Goal: Use online tool/utility

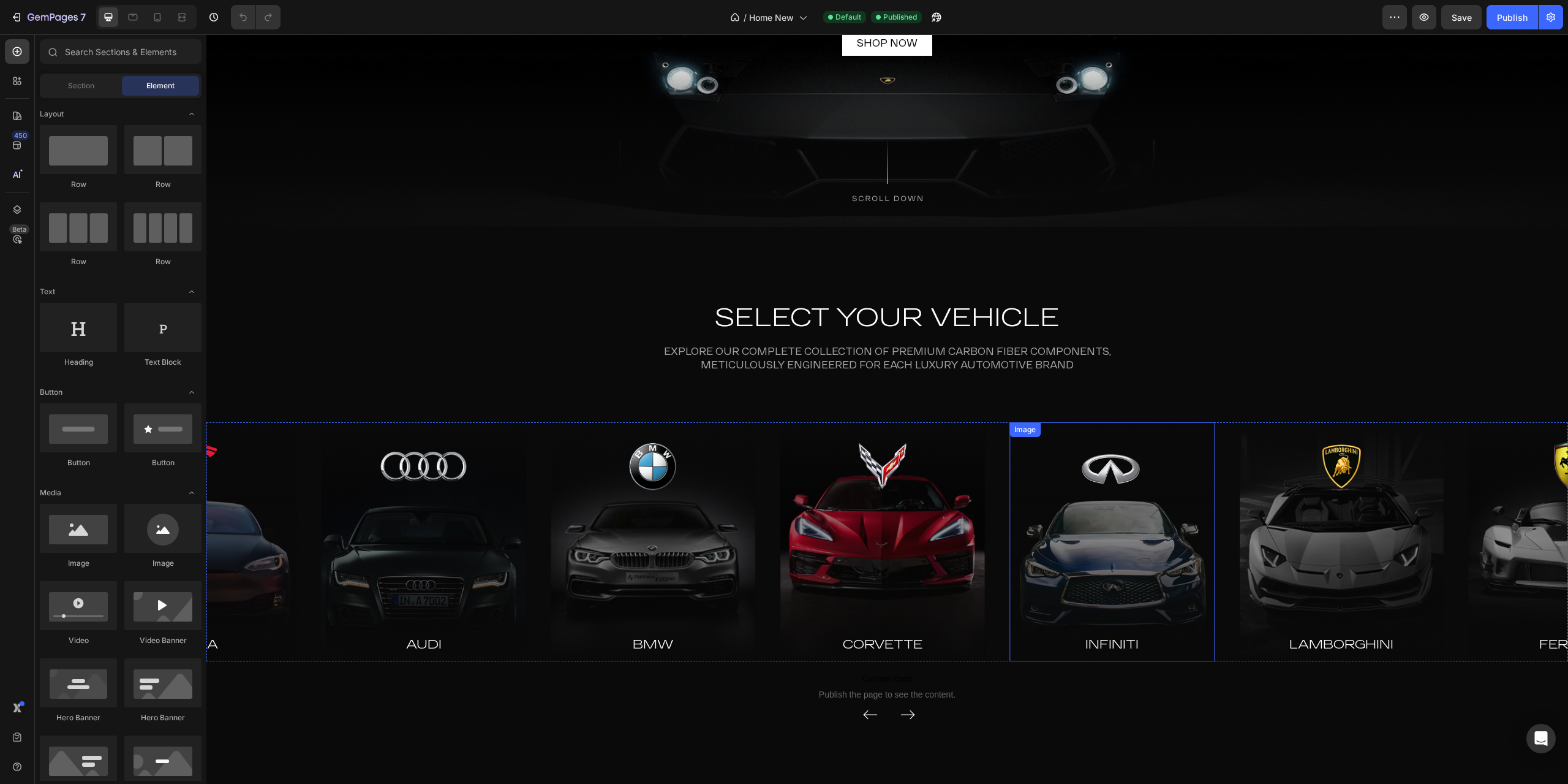
scroll to position [326, 0]
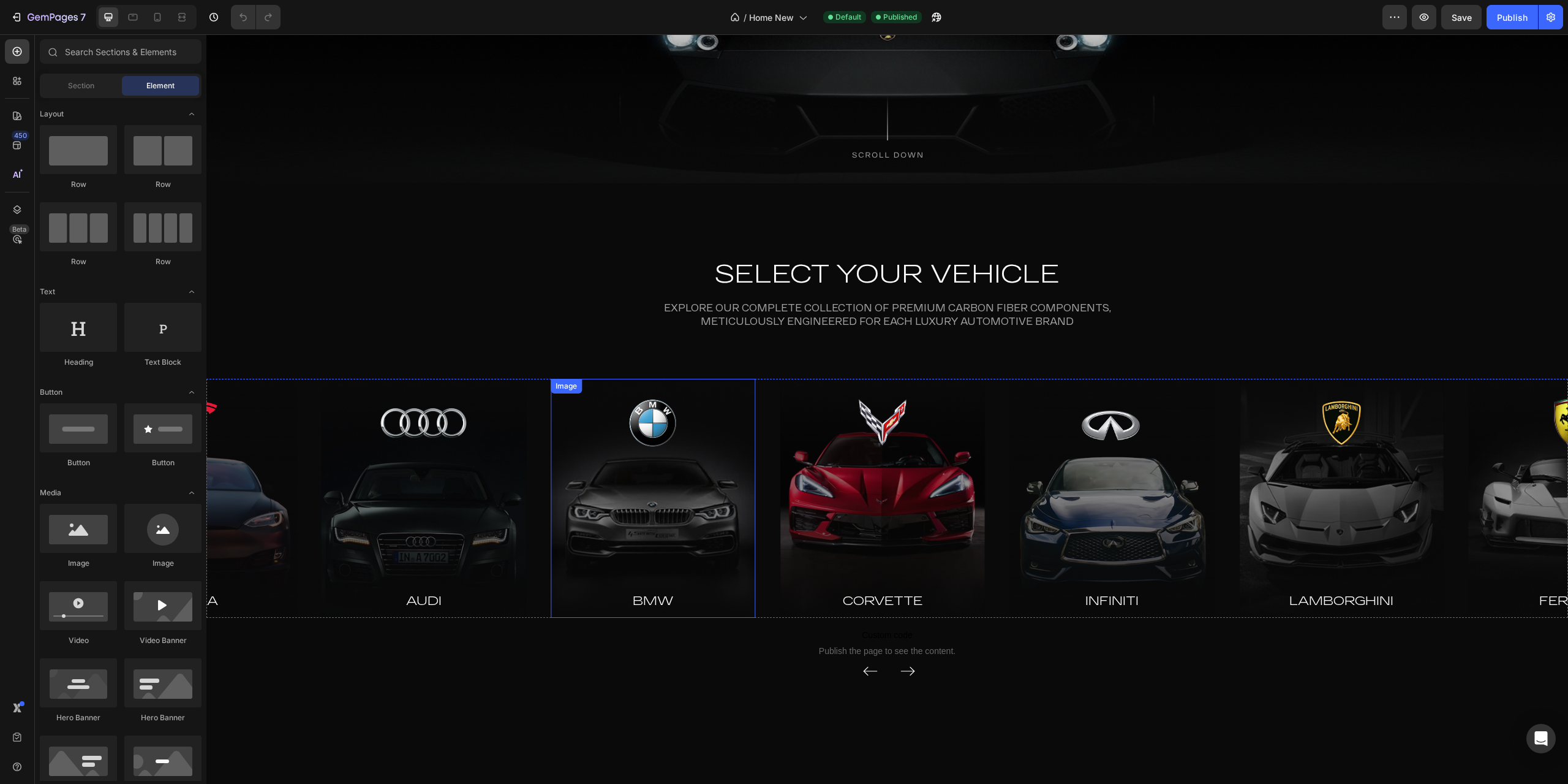
click at [640, 537] on img at bounding box center [653, 498] width 205 height 239
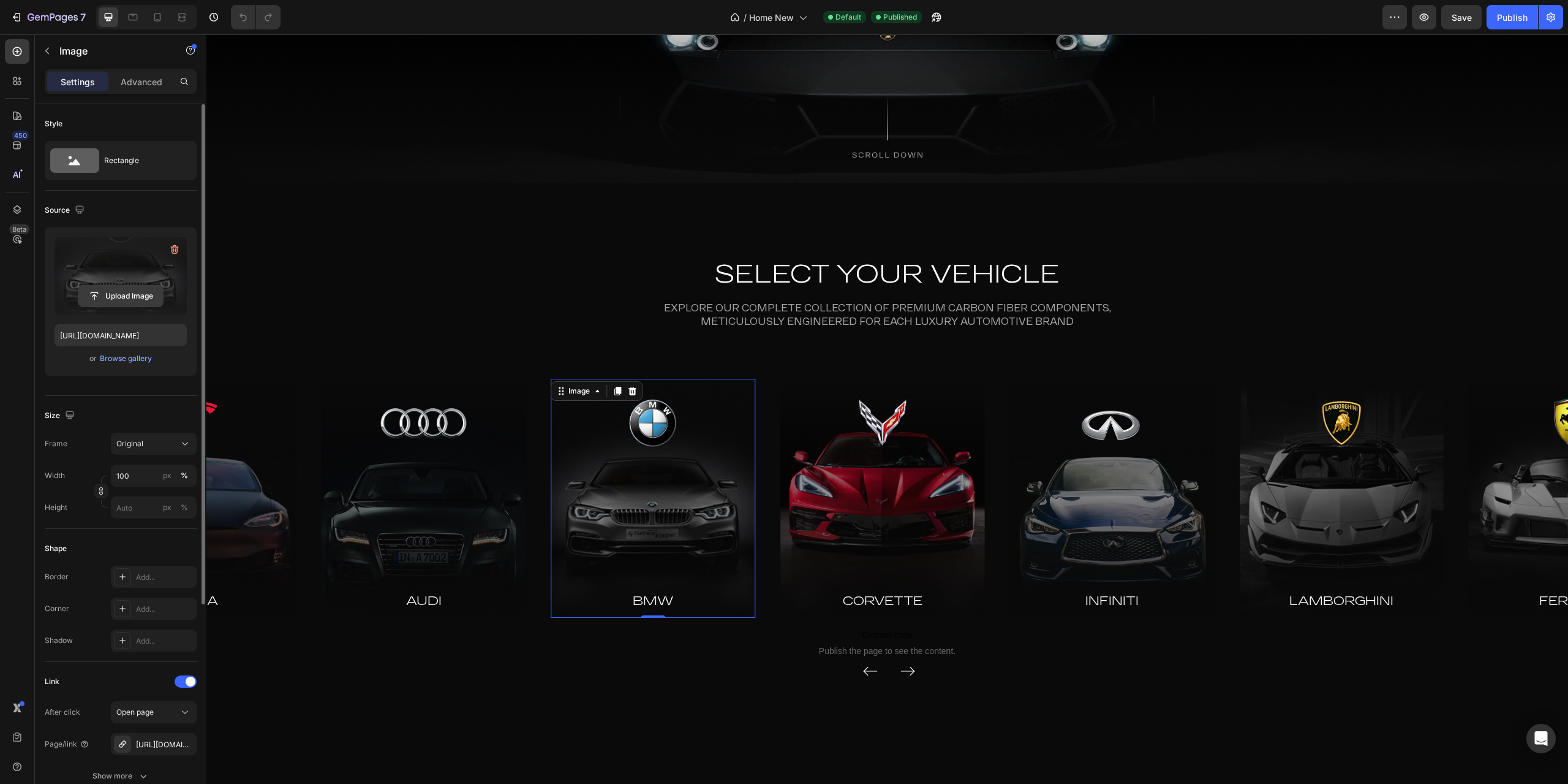
click at [132, 289] on input "file" at bounding box center [120, 296] width 85 height 21
click at [659, 429] on img at bounding box center [653, 498] width 205 height 239
click at [647, 452] on img at bounding box center [653, 498] width 205 height 239
click at [644, 503] on img at bounding box center [653, 498] width 205 height 239
click at [128, 357] on div "Browse gallery" at bounding box center [126, 358] width 52 height 11
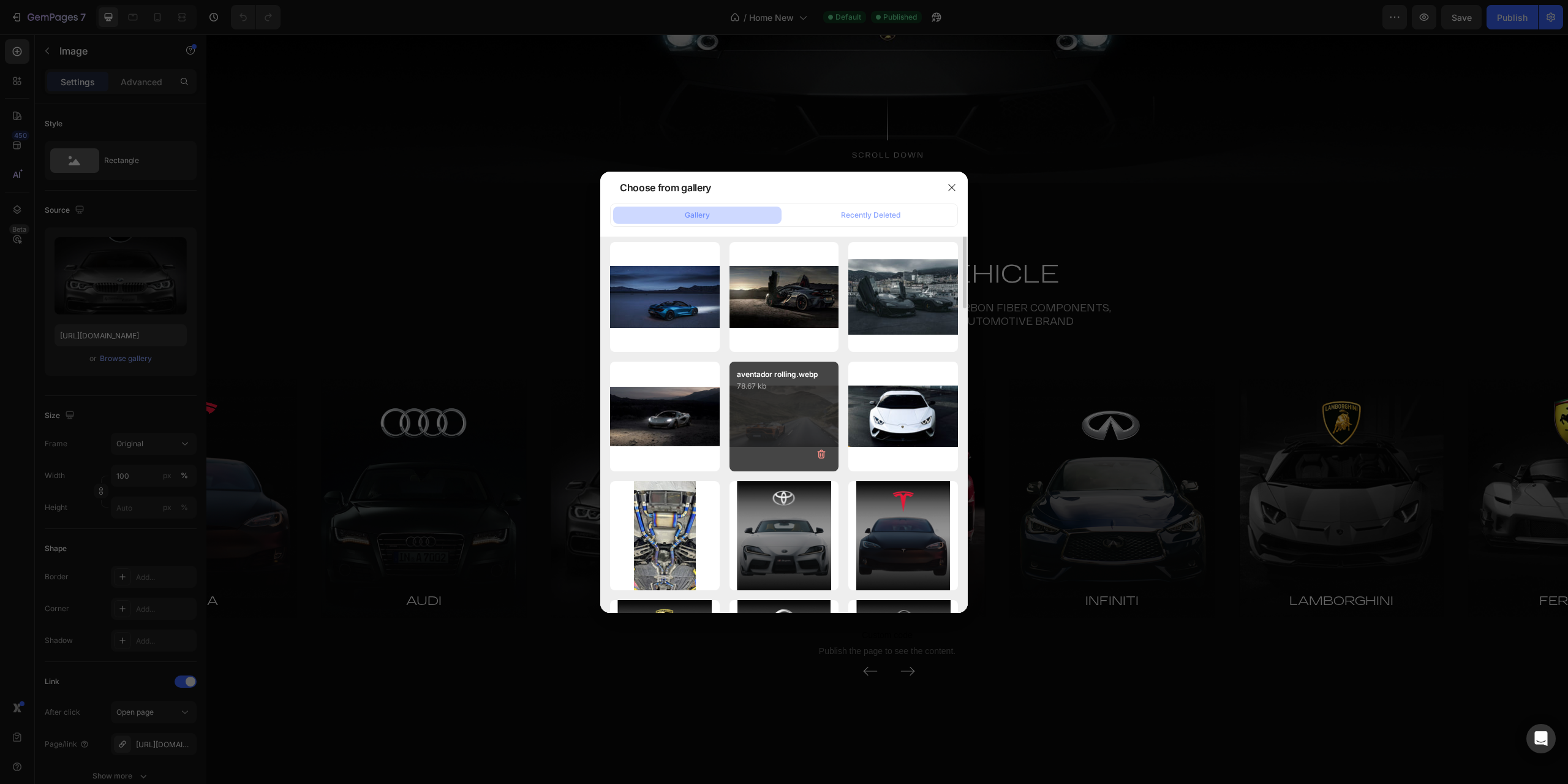
scroll to position [247, 0]
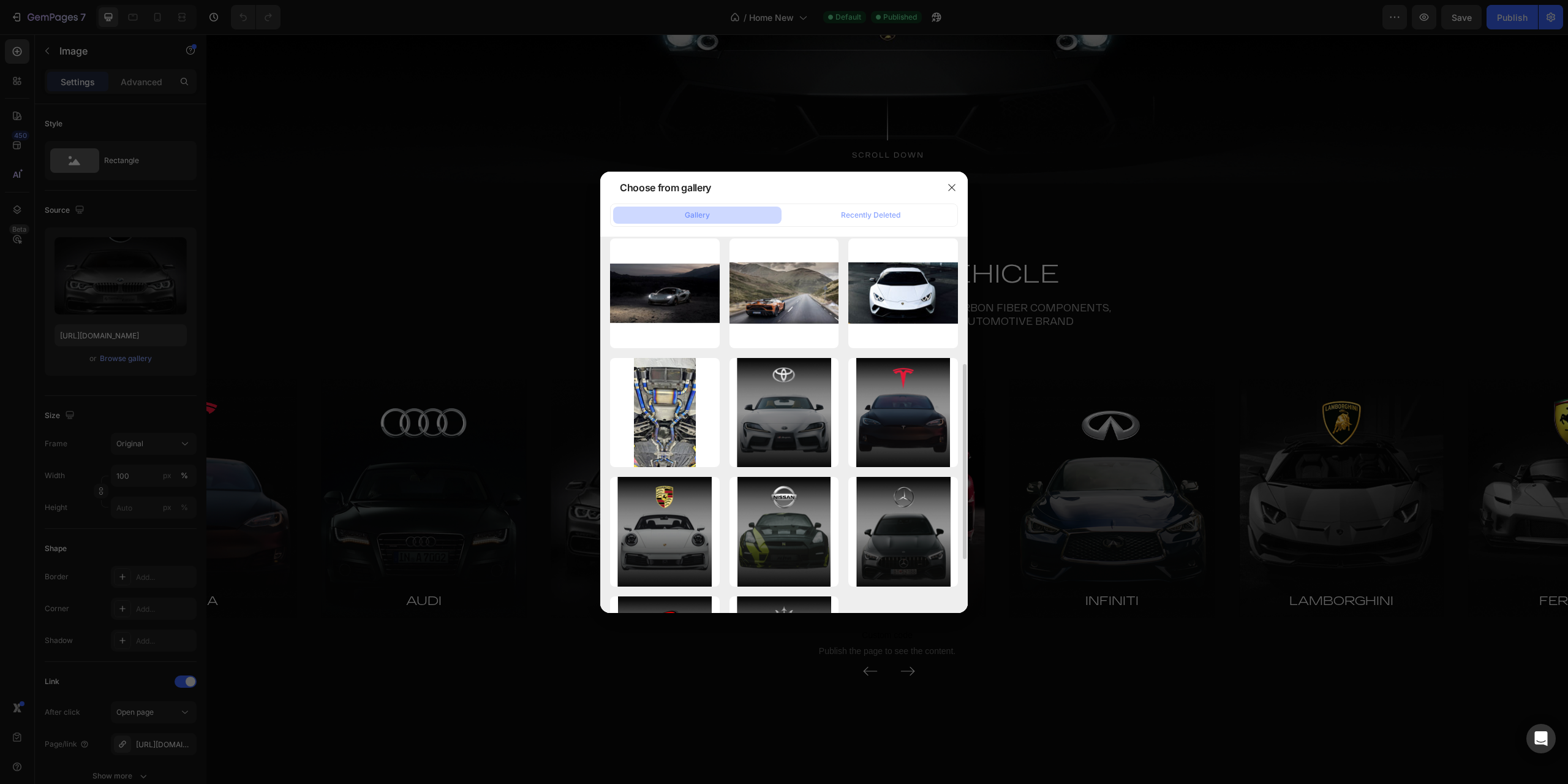
click at [507, 331] on div at bounding box center [784, 392] width 1568 height 784
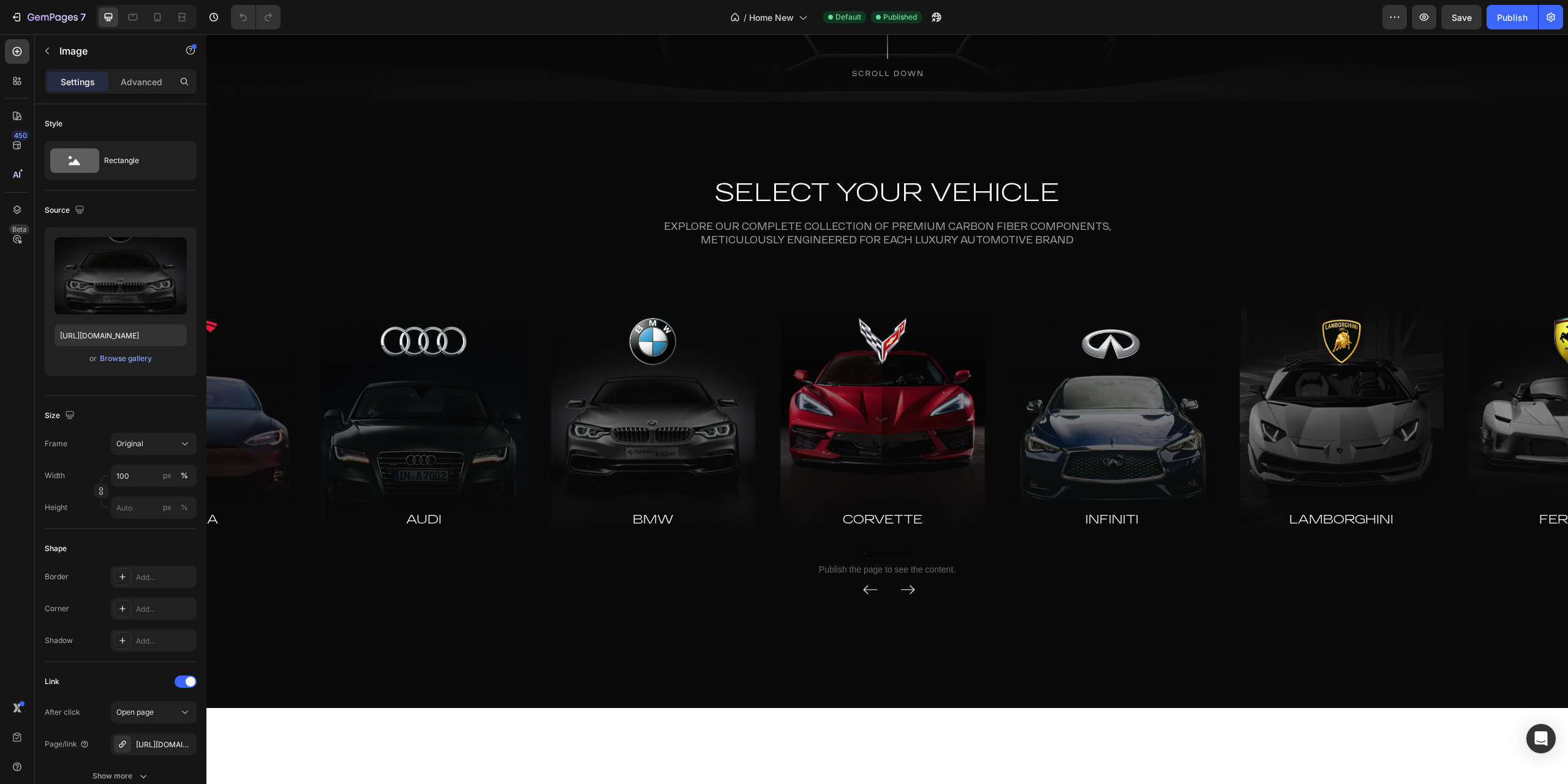
scroll to position [409, 0]
click at [594, 420] on img at bounding box center [653, 416] width 205 height 239
click at [628, 428] on img at bounding box center [653, 416] width 205 height 239
click at [117, 271] on label at bounding box center [120, 276] width 132 height 77
click at [117, 286] on input "file" at bounding box center [120, 296] width 85 height 21
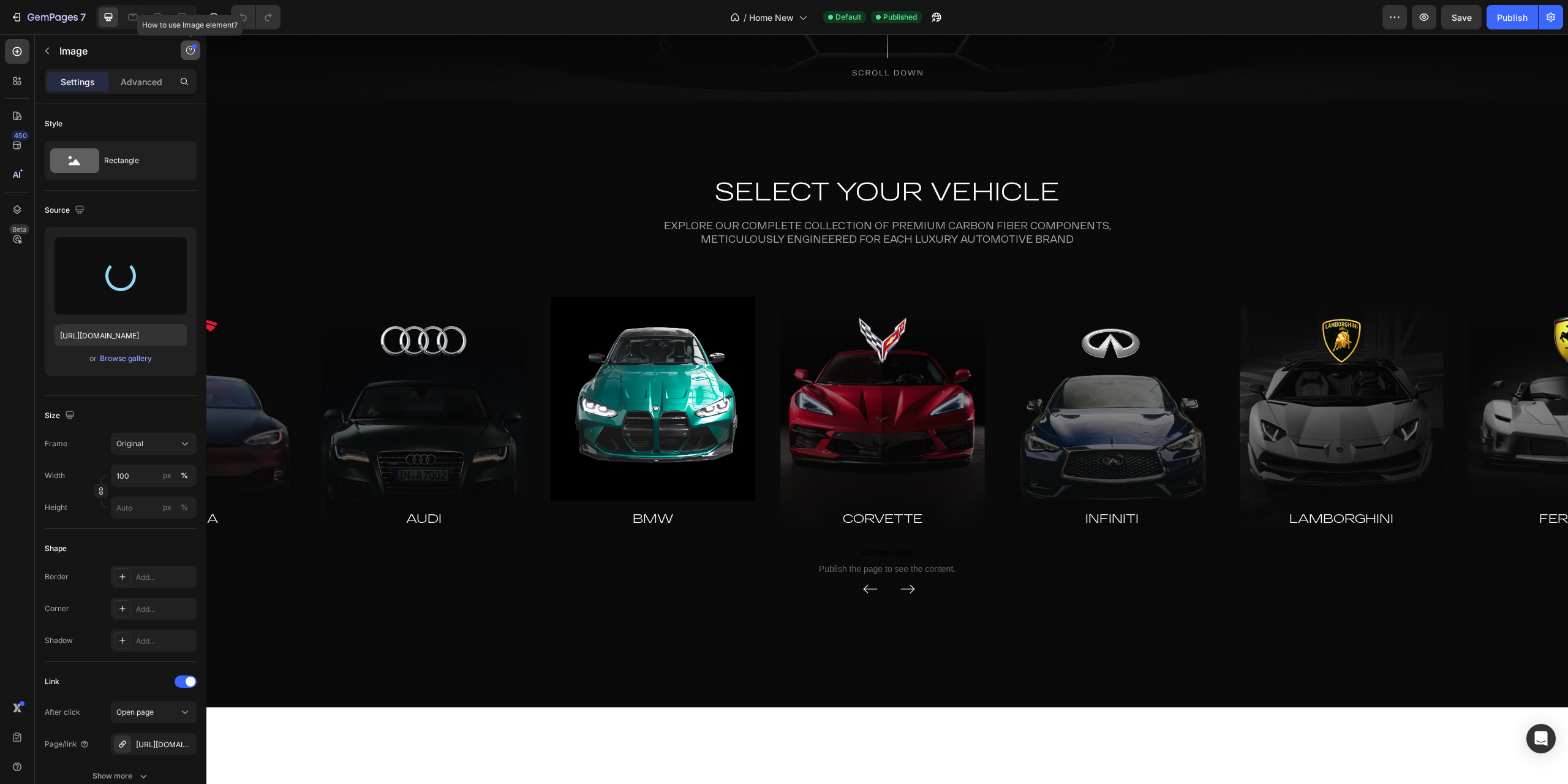
type input "[URL][DOMAIN_NAME]"
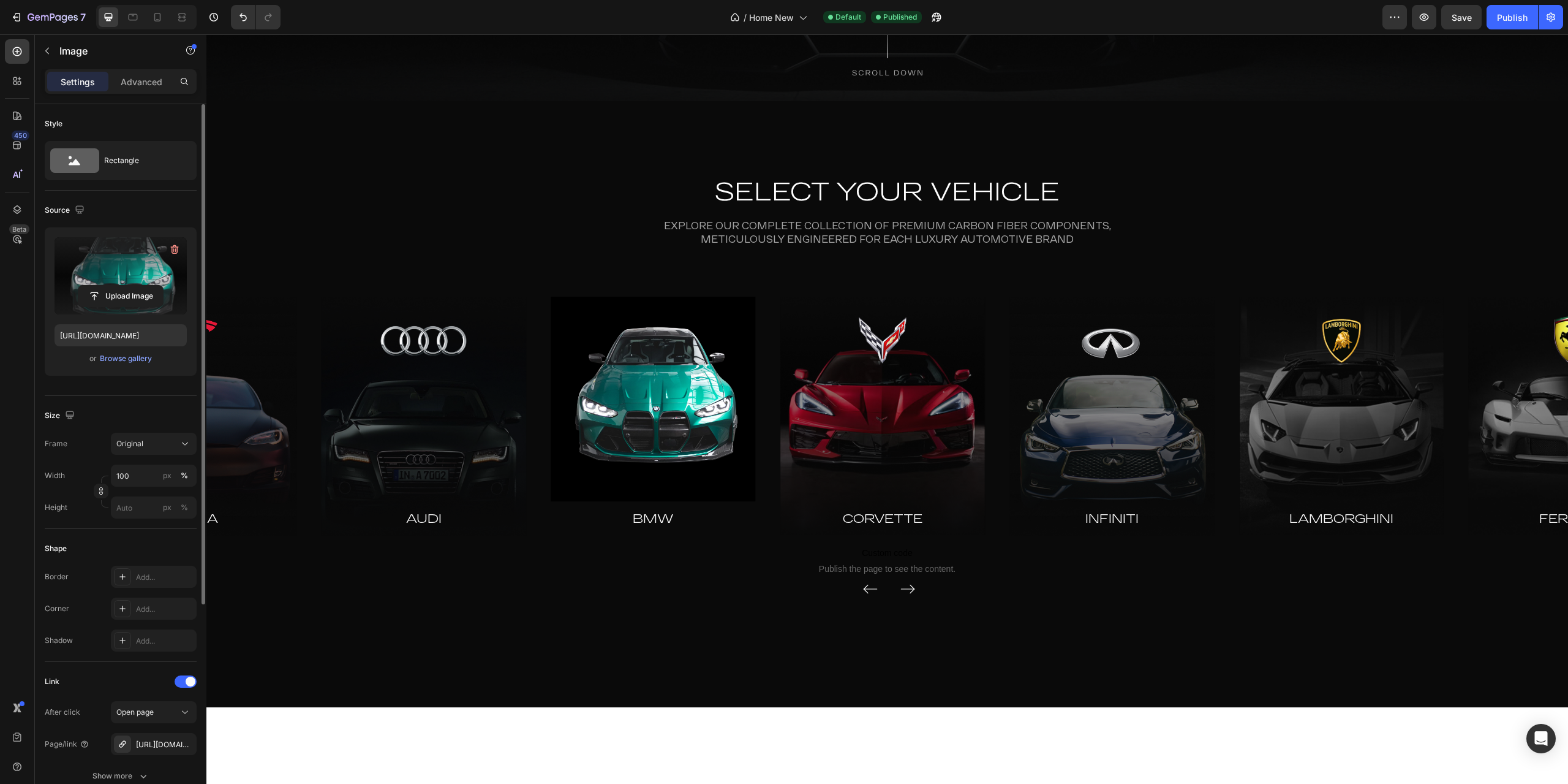
click at [135, 271] on label at bounding box center [120, 276] width 132 height 77
click at [135, 286] on input "file" at bounding box center [120, 296] width 85 height 21
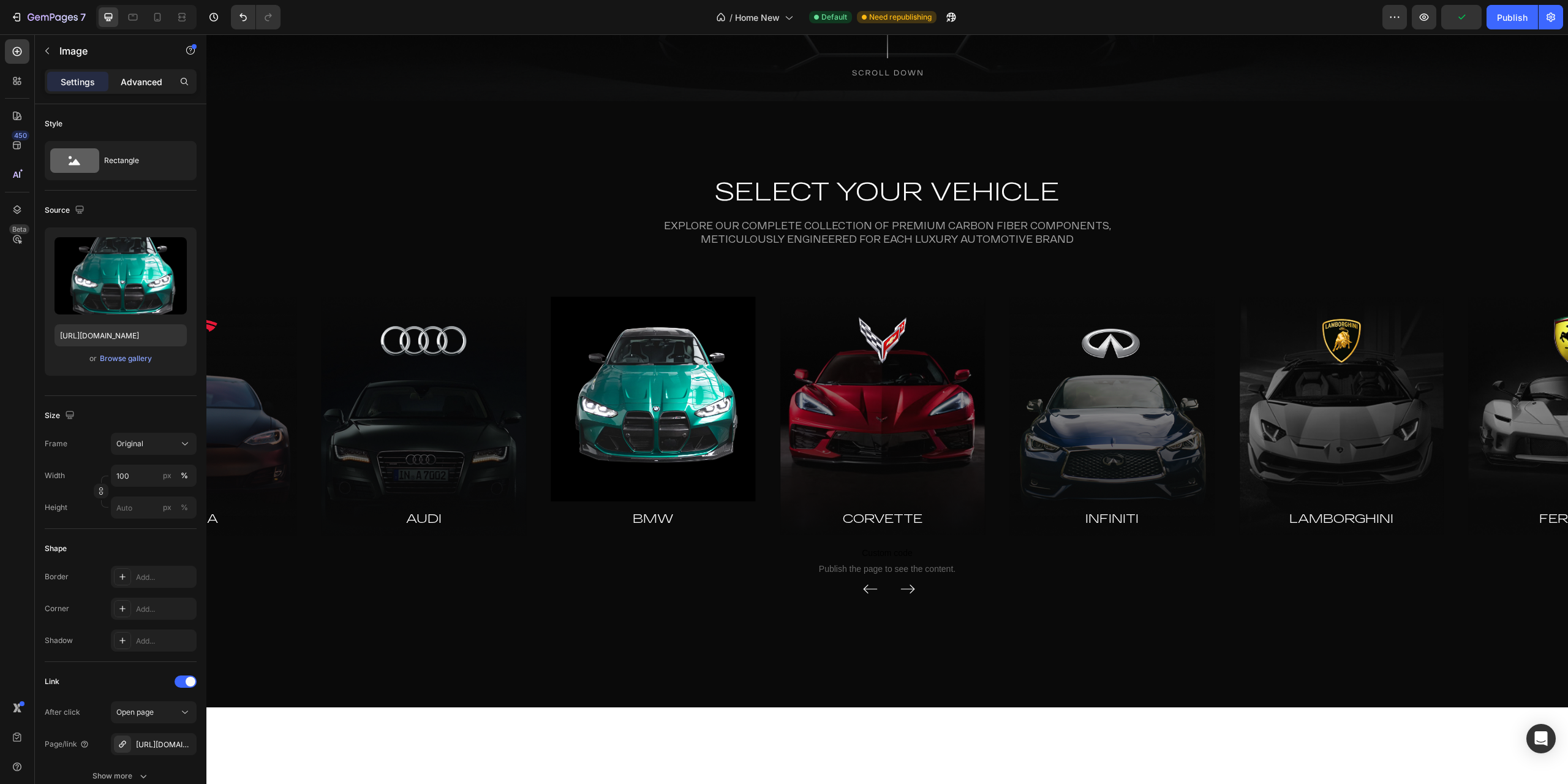
click at [143, 88] on div "Advanced" at bounding box center [141, 81] width 61 height 20
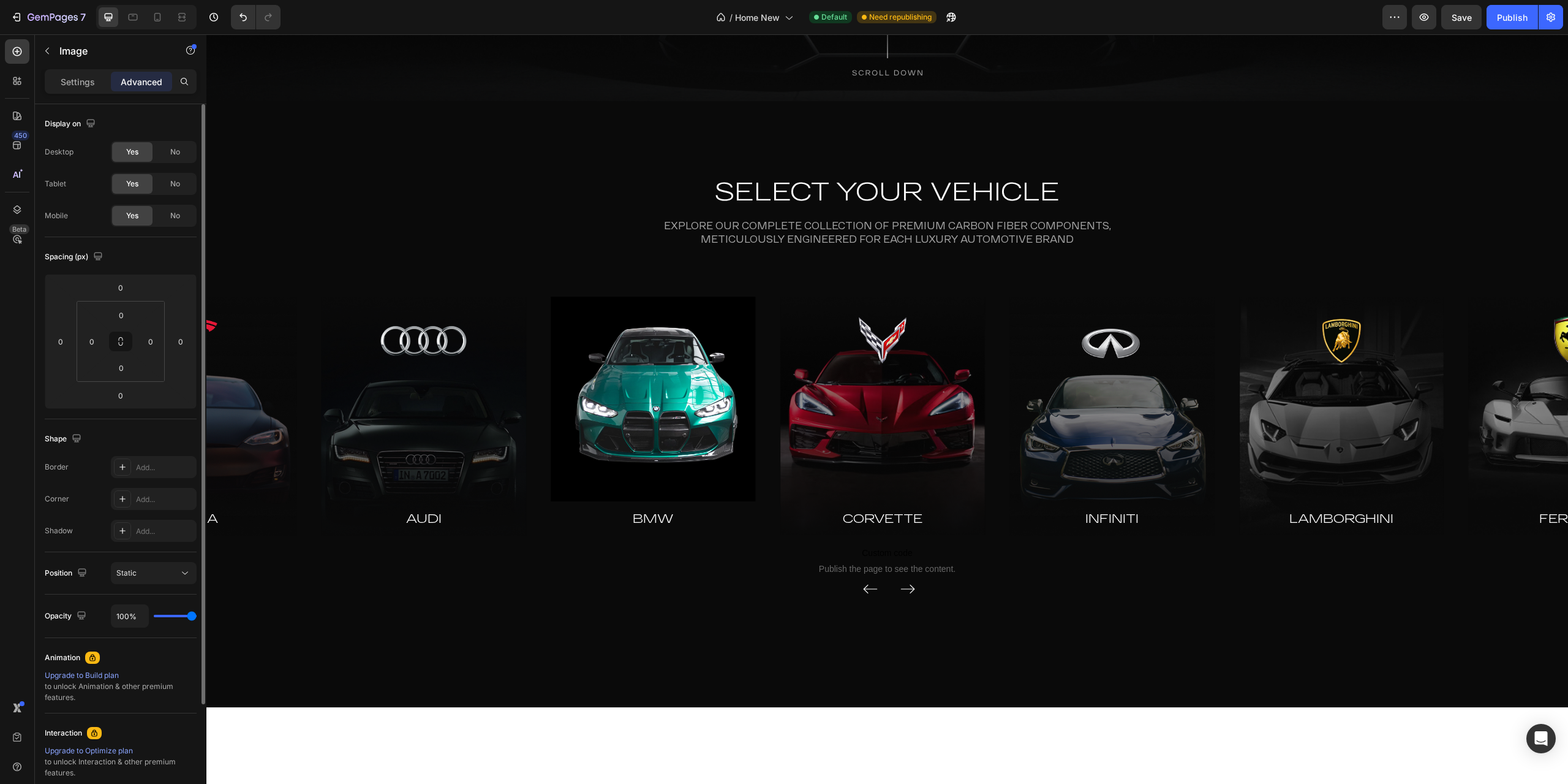
type input "91%"
type input "91"
type input "48%"
type input "48"
type input "39%"
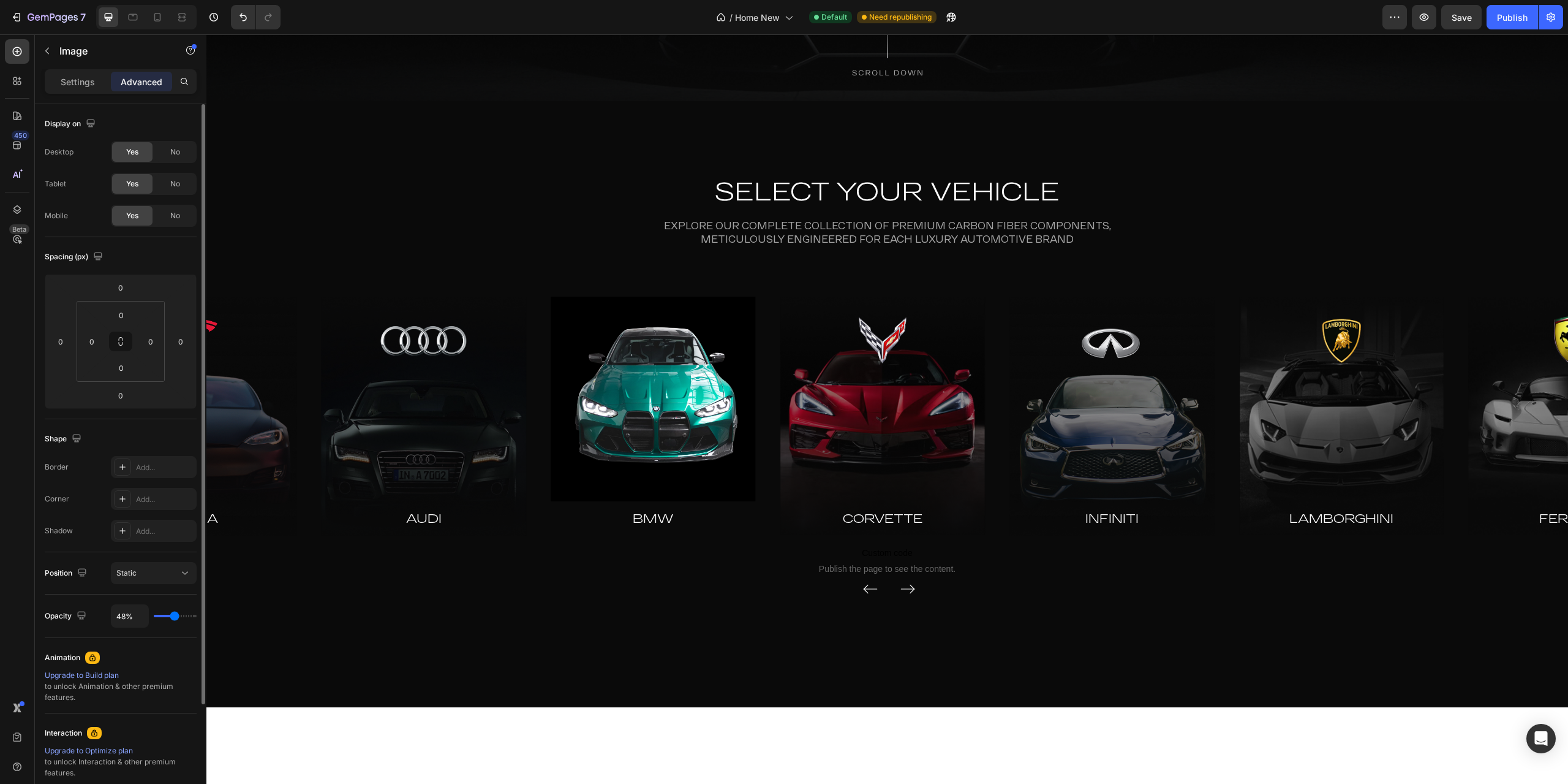
type input "39"
type input "33%"
type input "33"
type input "31%"
type input "31"
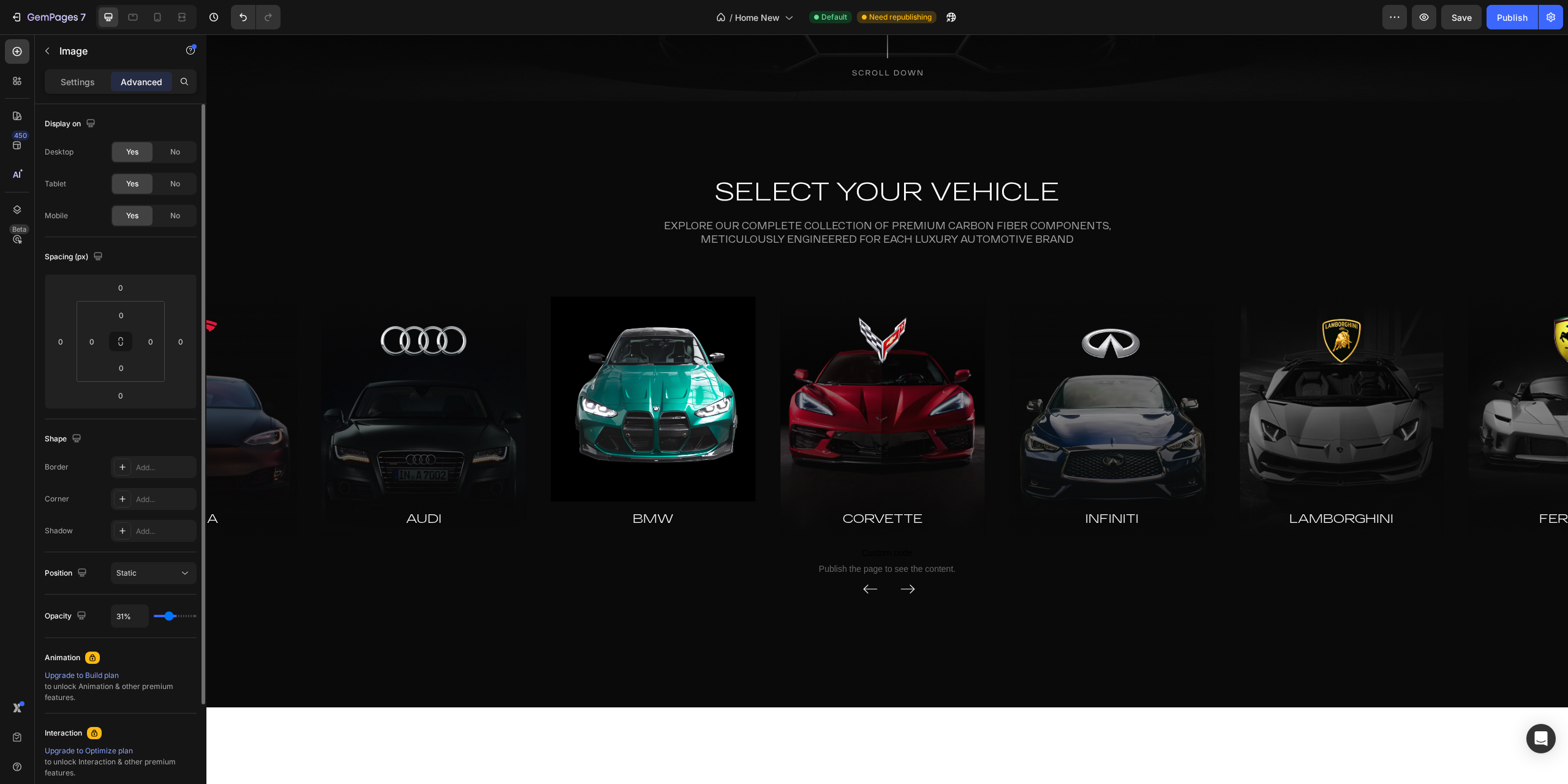
type input "28%"
type input "28"
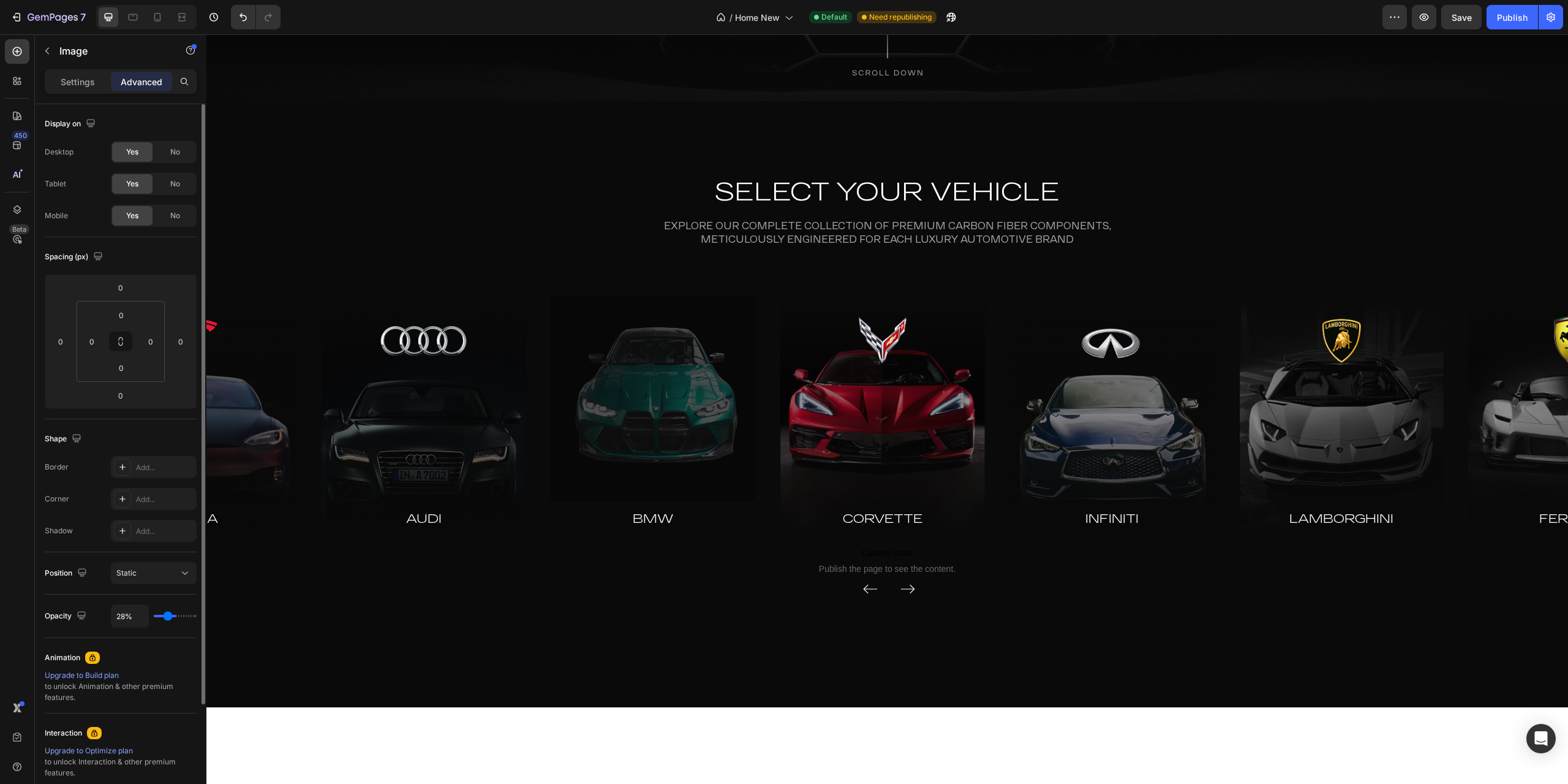
type input "26%"
type input "26"
type input "24%"
type input "24"
type input "22%"
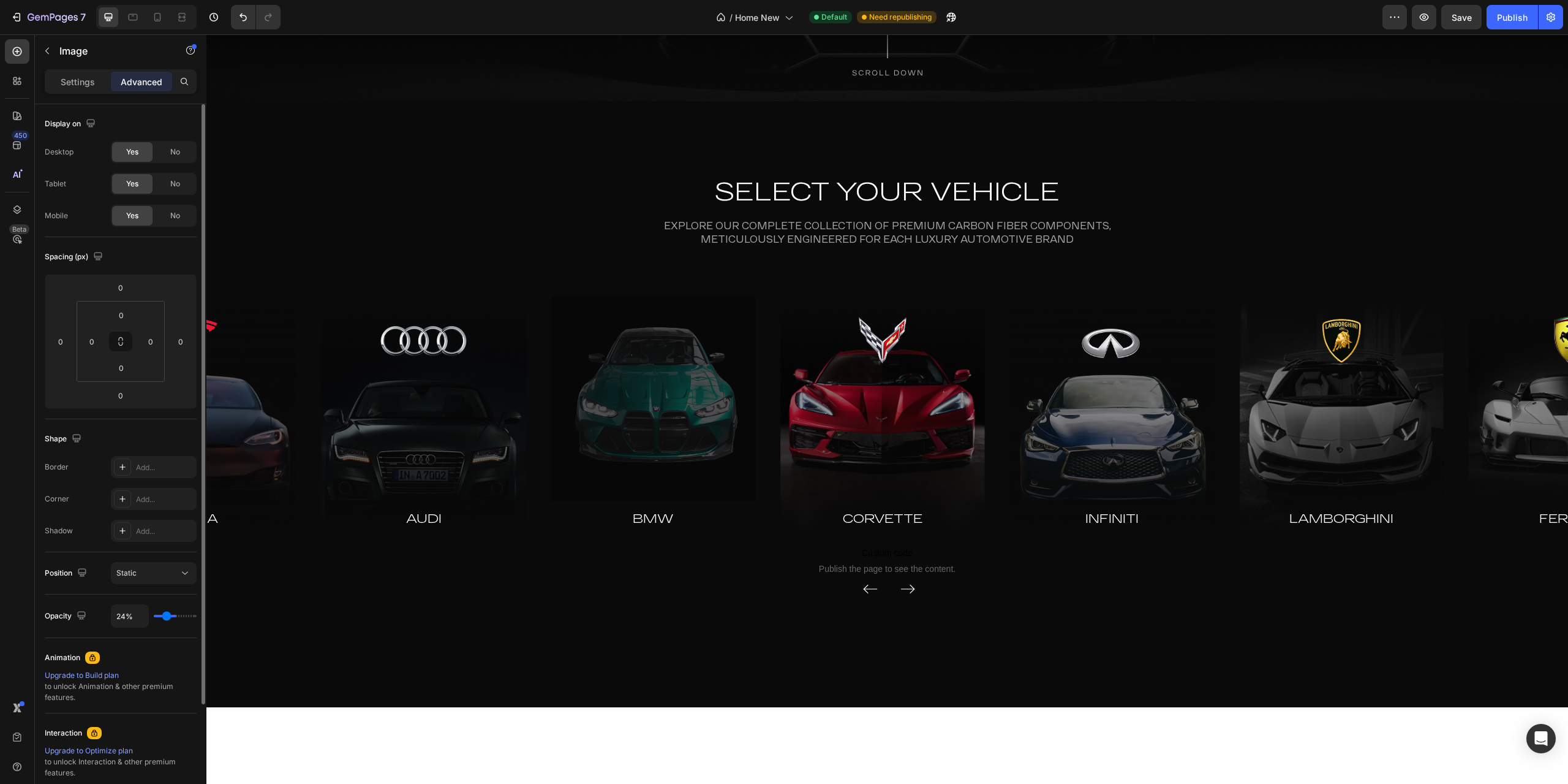
type input "22"
type input "20%"
type input "20"
type input "19%"
type input "19"
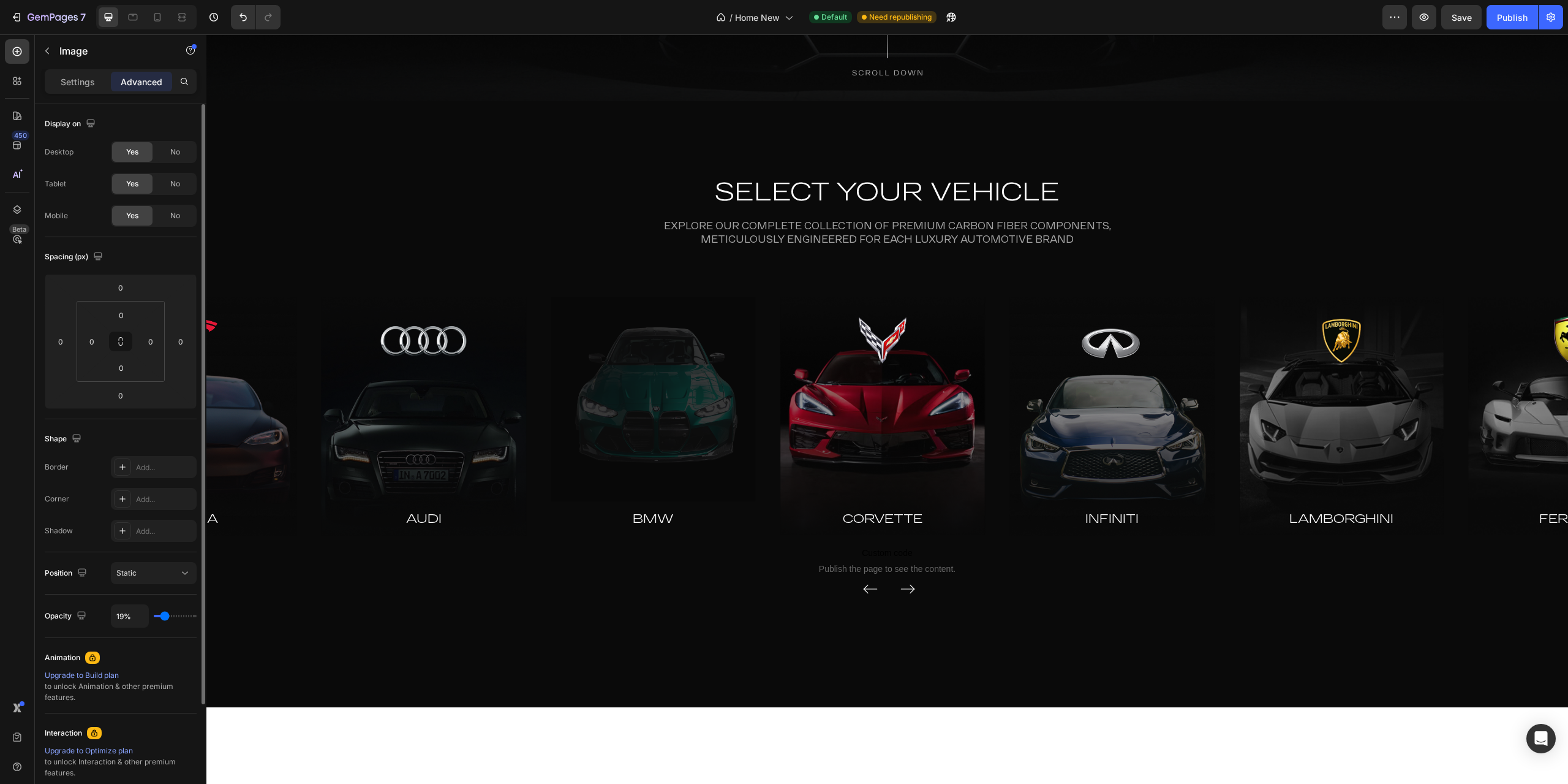
type input "20%"
type input "20"
type input "22%"
type input "22"
type input "24%"
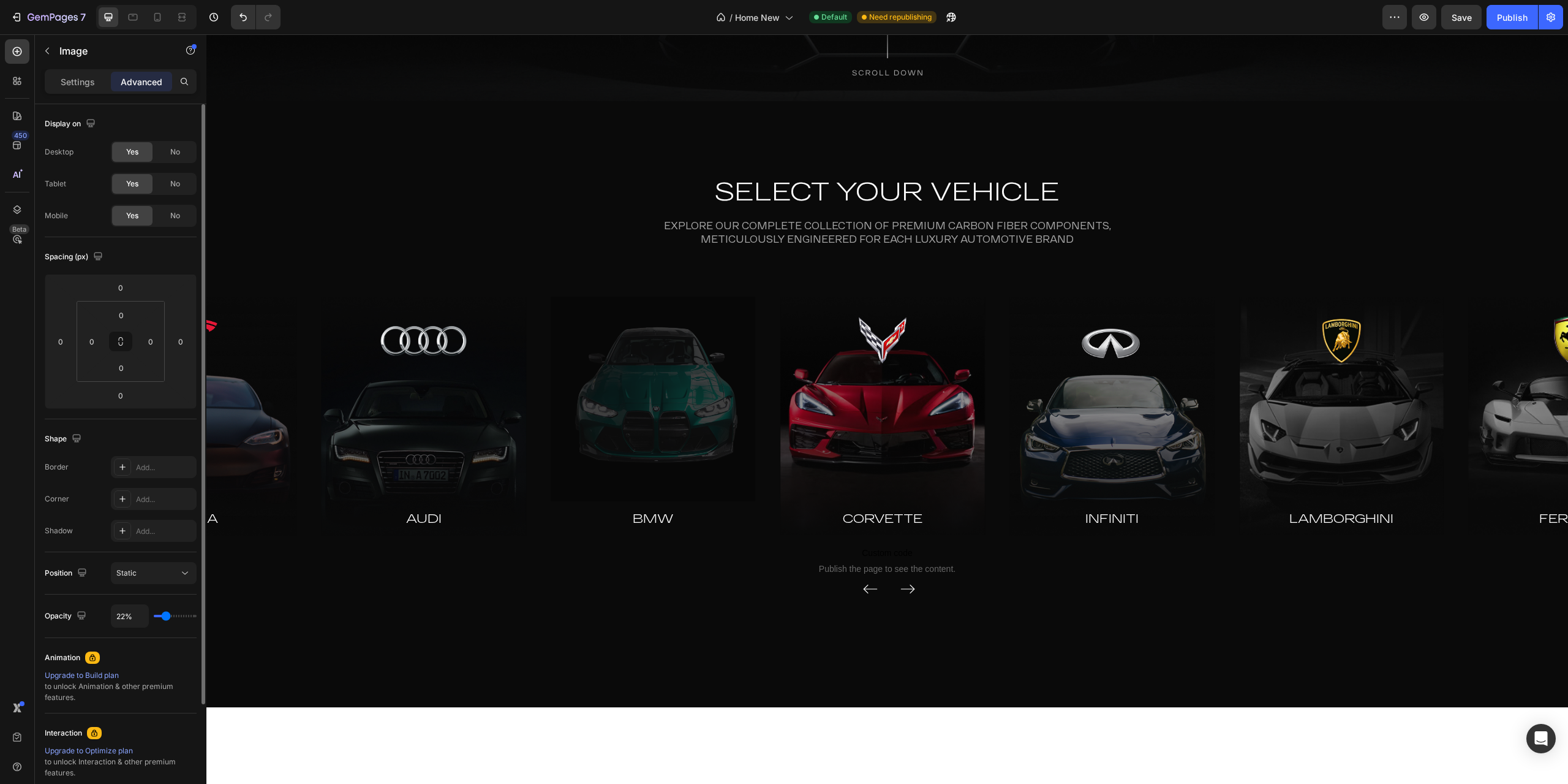
type input "24"
type input "28%"
type input "28"
type input "30%"
drag, startPoint x: 175, startPoint y: 617, endPoint x: 168, endPoint y: 619, distance: 7.3
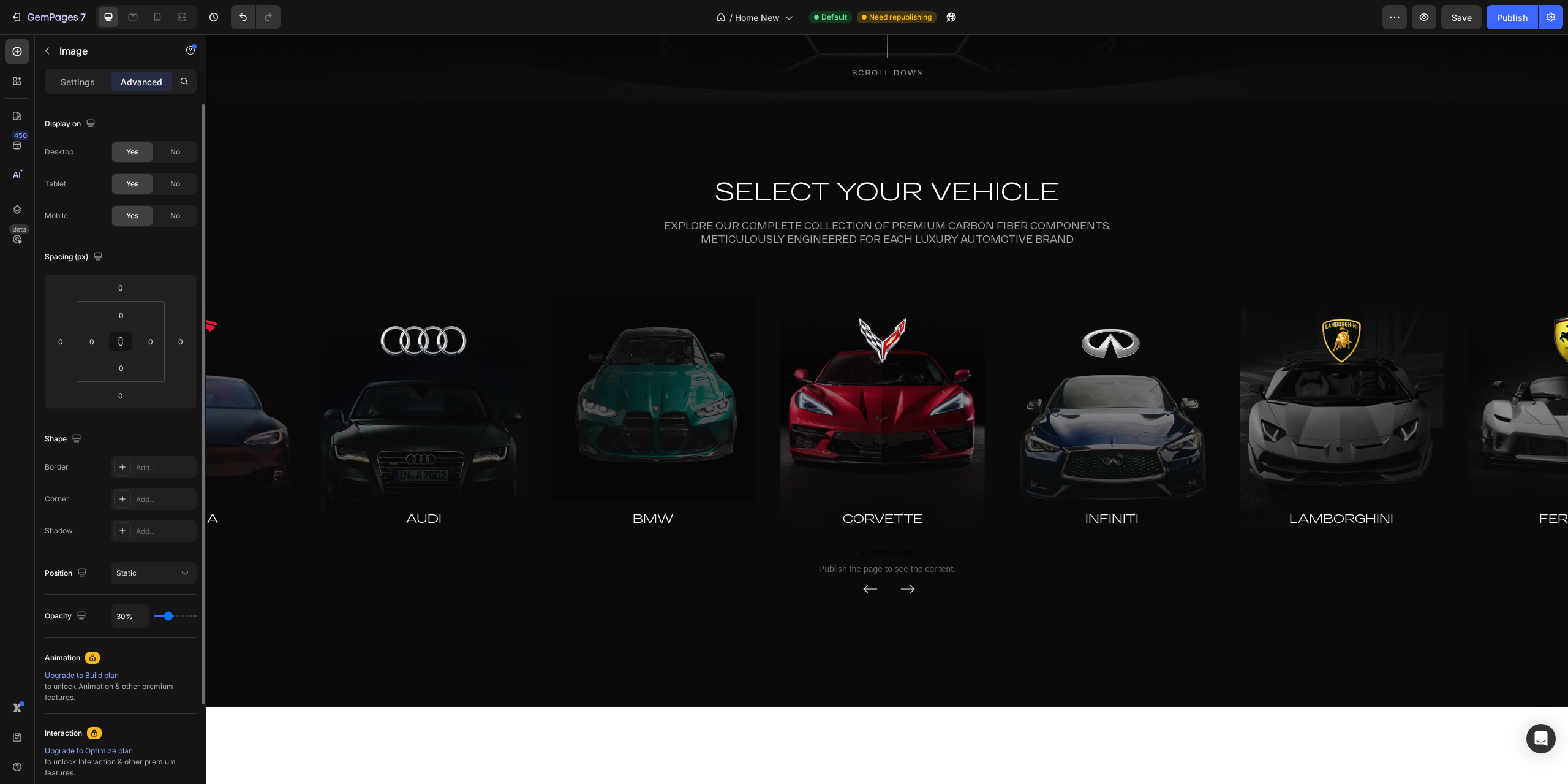
type input "30"
click at [168, 617] on input "range" at bounding box center [175, 615] width 43 height 2
type input "31%"
type input "31"
type input "100%"
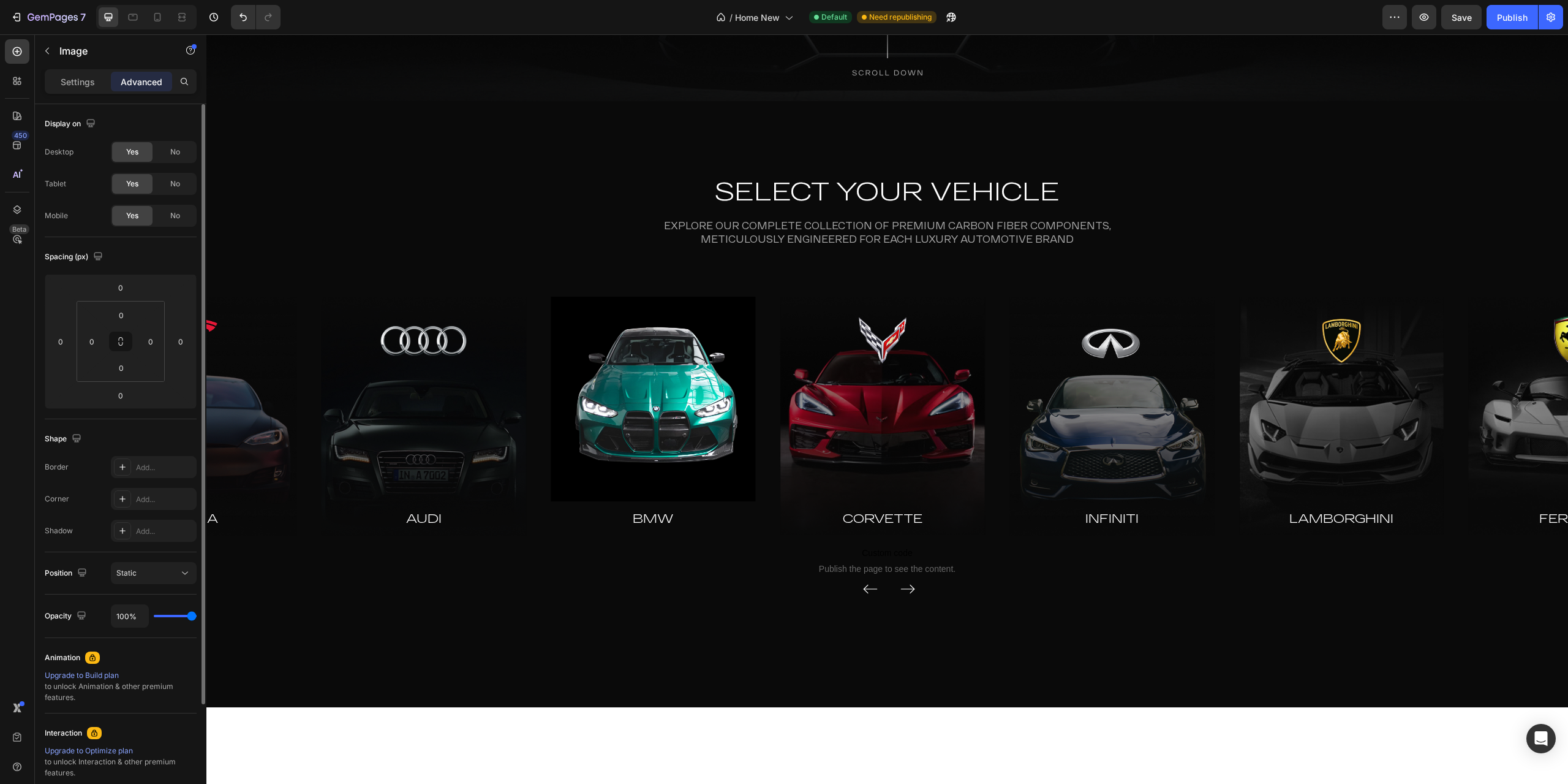
drag, startPoint x: 168, startPoint y: 619, endPoint x: 225, endPoint y: 614, distance: 57.2
type input "100"
click at [196, 614] on input "range" at bounding box center [175, 615] width 43 height 2
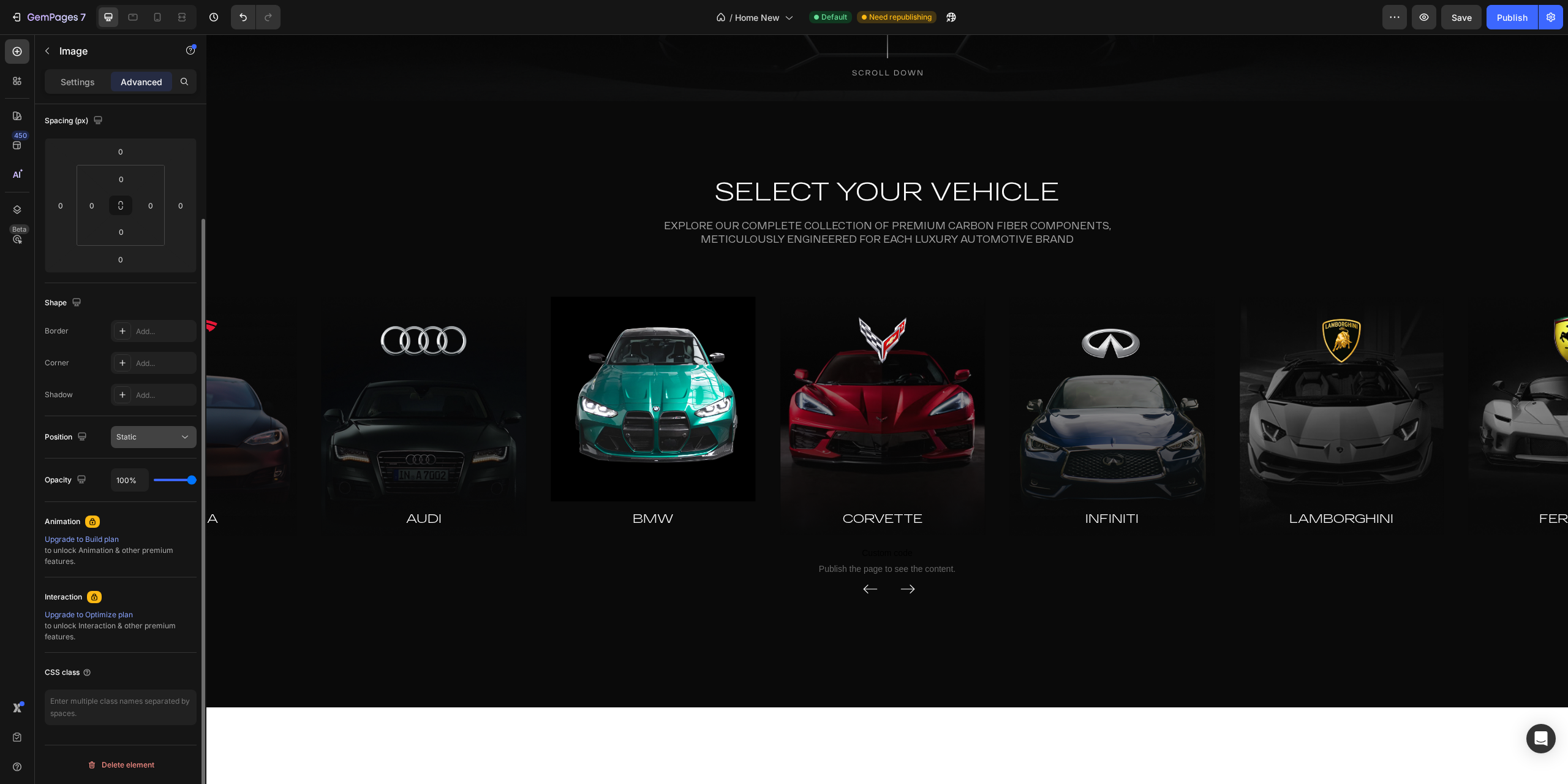
scroll to position [0, 0]
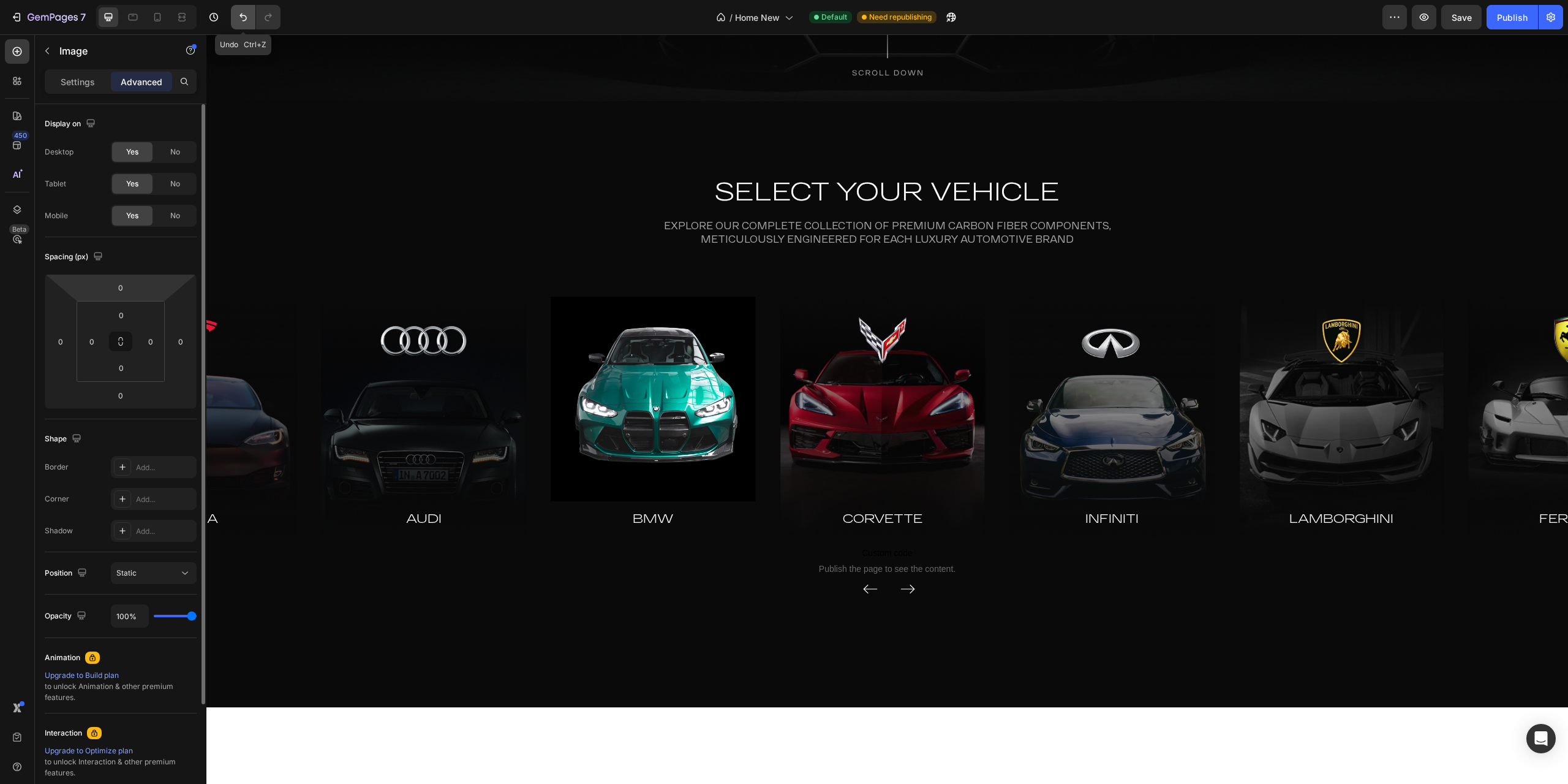
click at [241, 20] on icon "Undo/Redo" at bounding box center [243, 17] width 12 height 12
click at [81, 78] on p "Settings" at bounding box center [78, 82] width 34 height 13
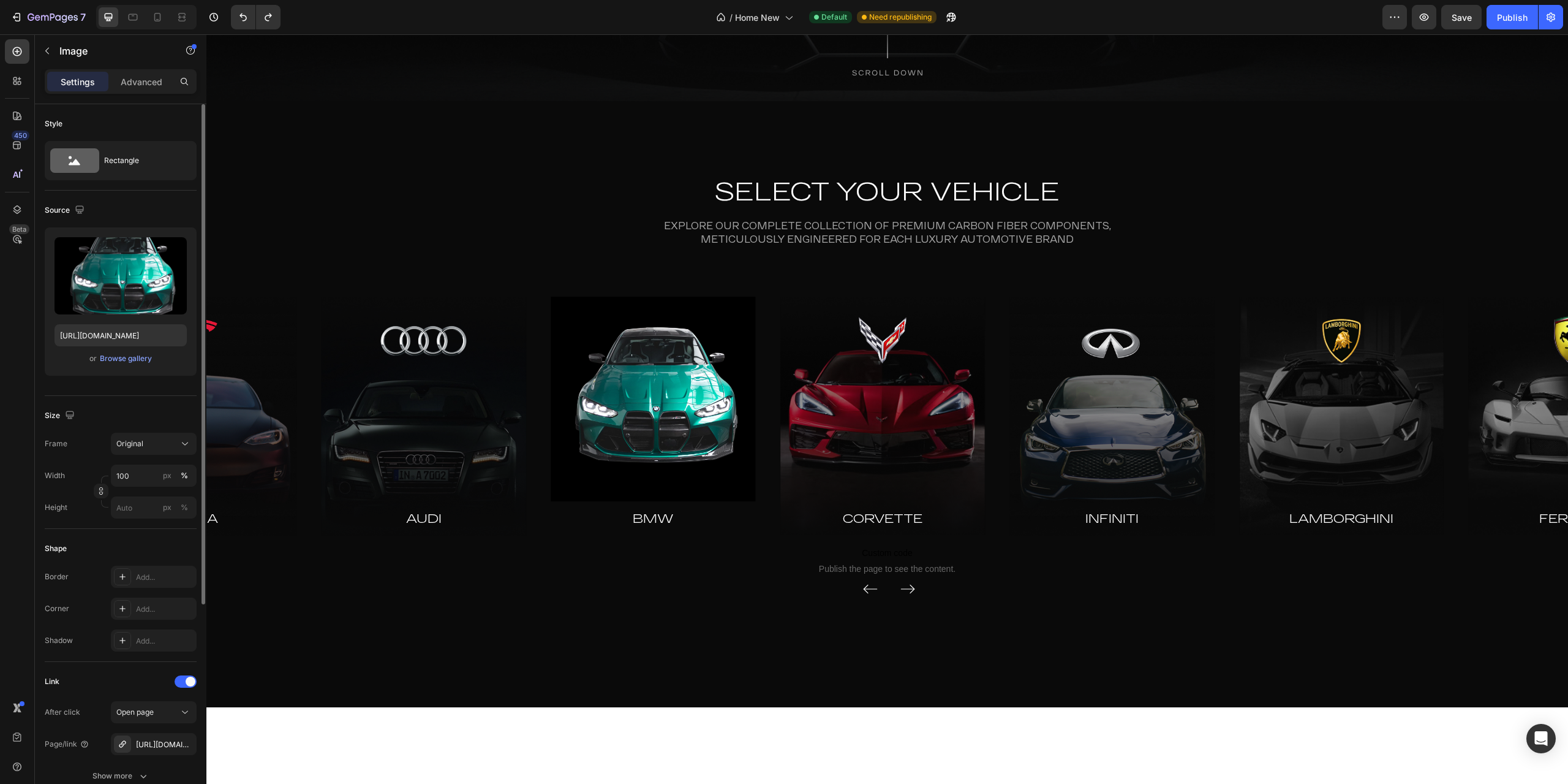
scroll to position [41, 0]
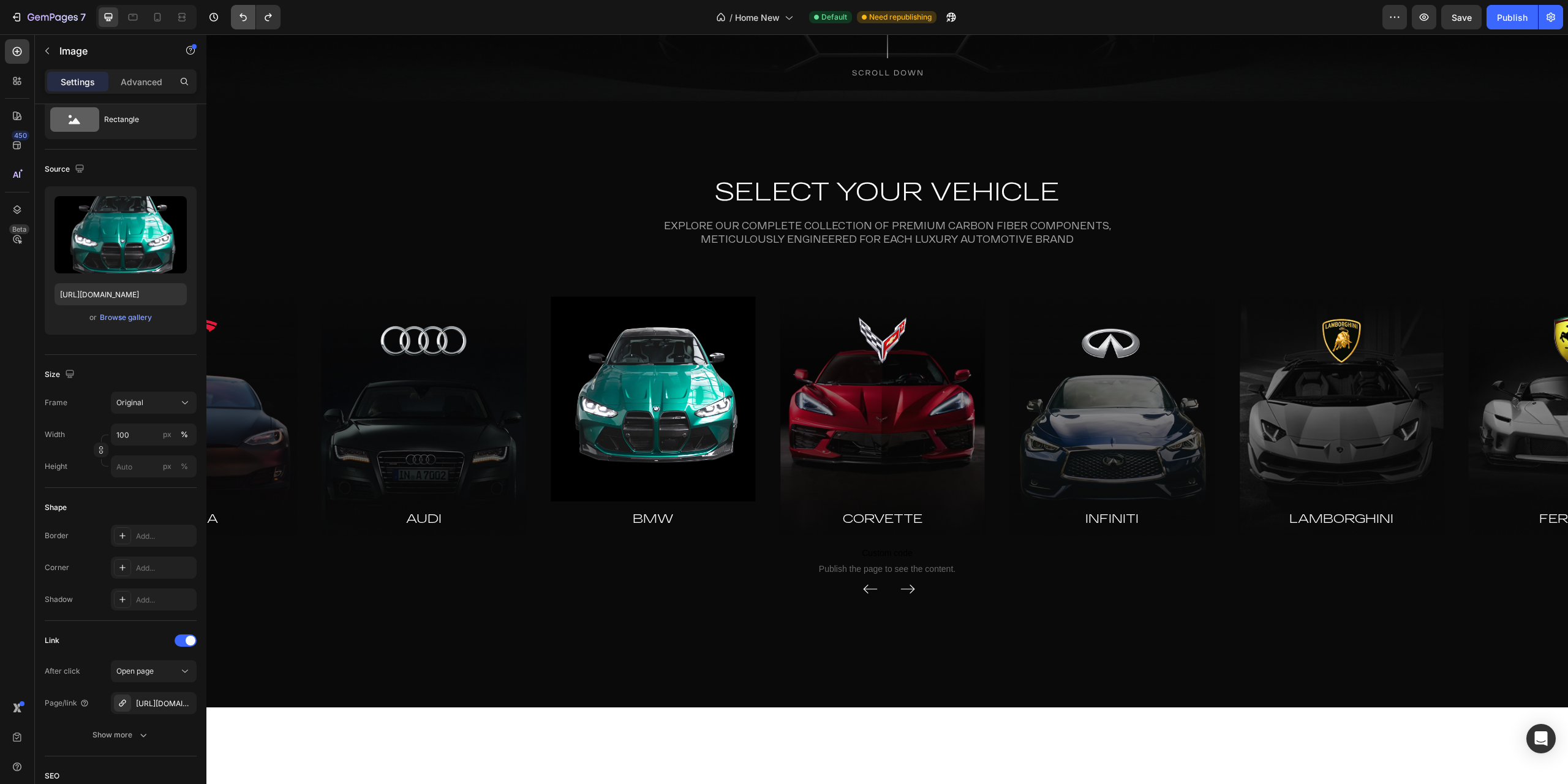
click at [242, 15] on icon "Undo/Redo" at bounding box center [243, 17] width 12 height 12
type input "[URL][DOMAIN_NAME]"
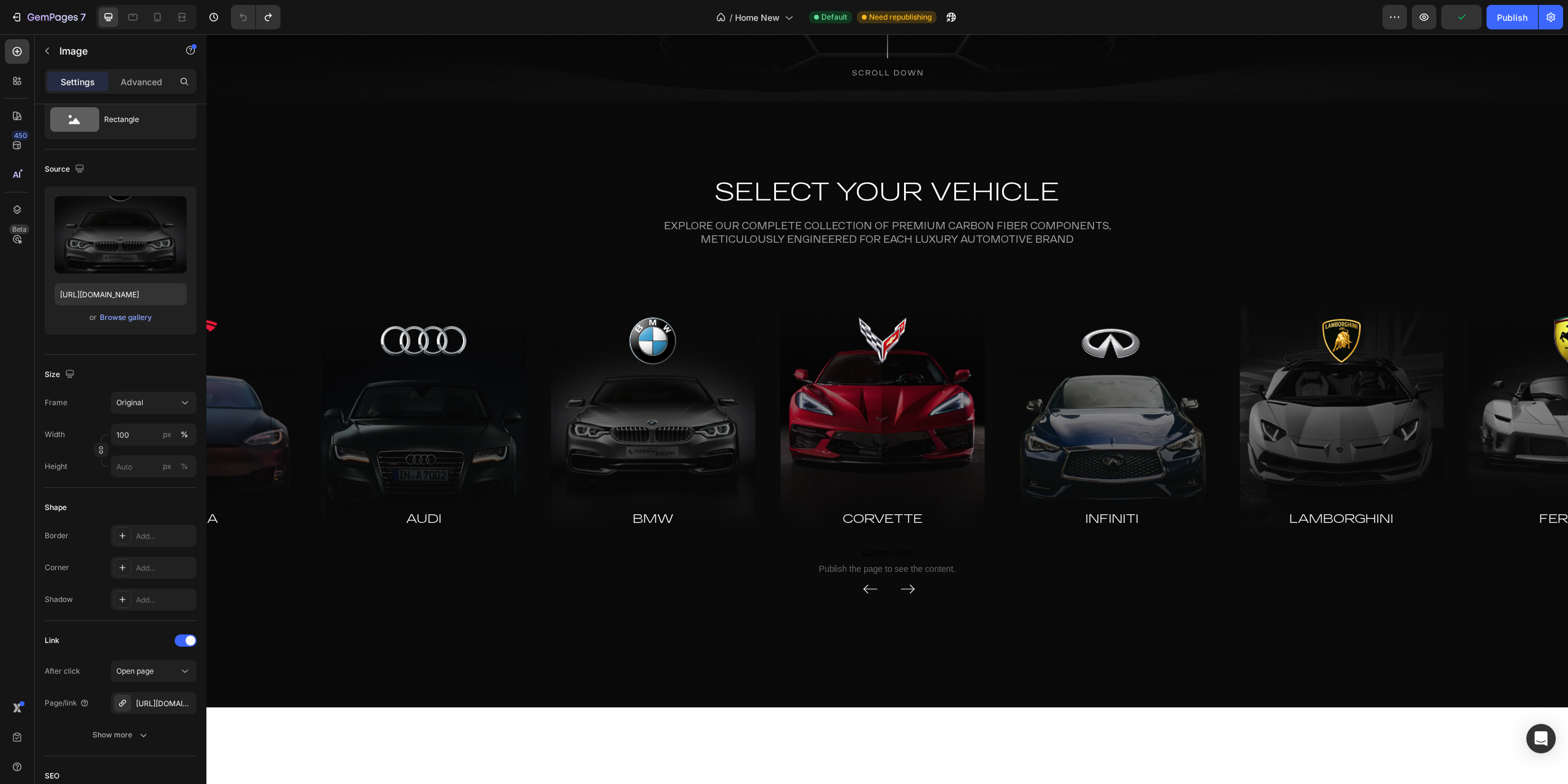
click at [904, 15] on span "Need republishing" at bounding box center [900, 17] width 62 height 11
